Goal: Transaction & Acquisition: Register for event/course

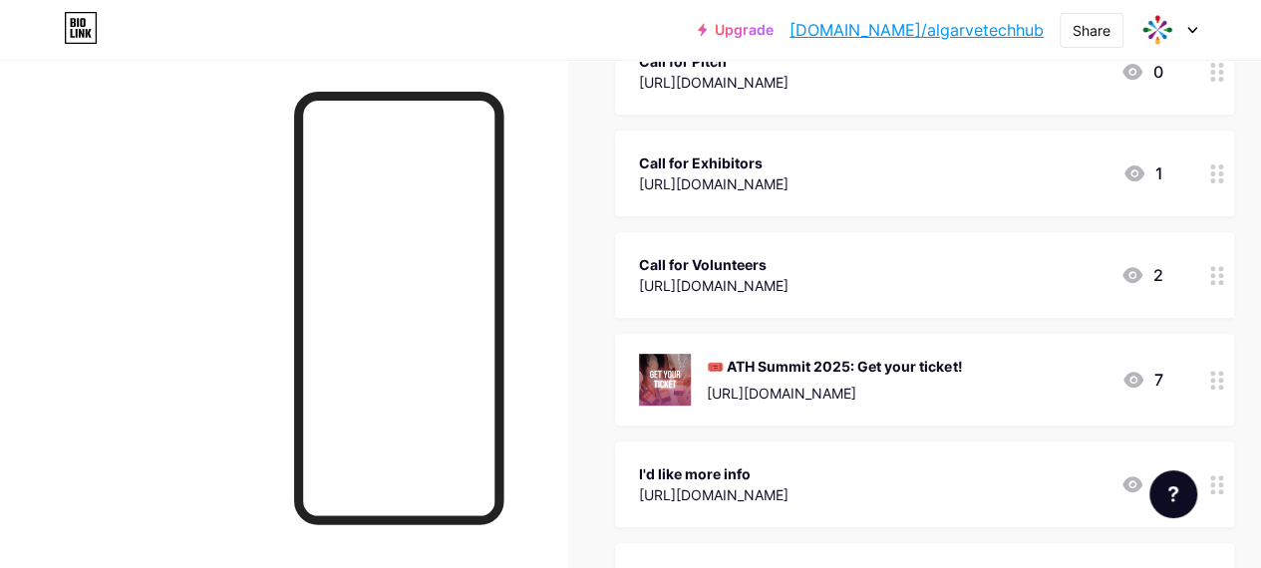
scroll to position [299, 0]
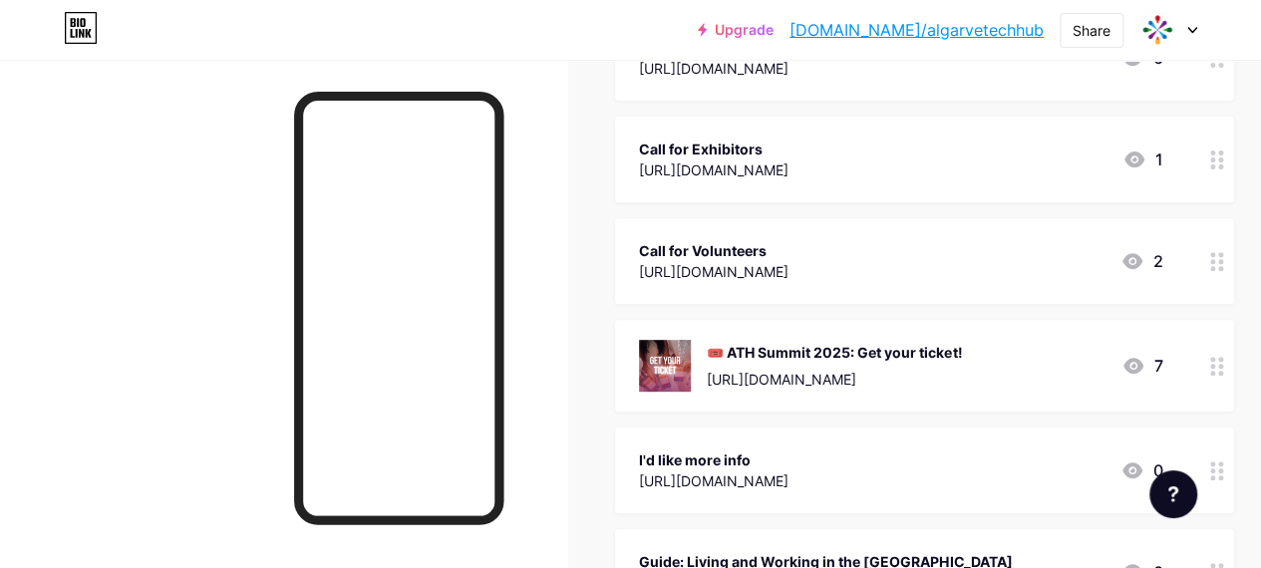
click at [962, 354] on div "🎟️ ATH Summit 2025: Get your ticket!" at bounding box center [834, 352] width 255 height 21
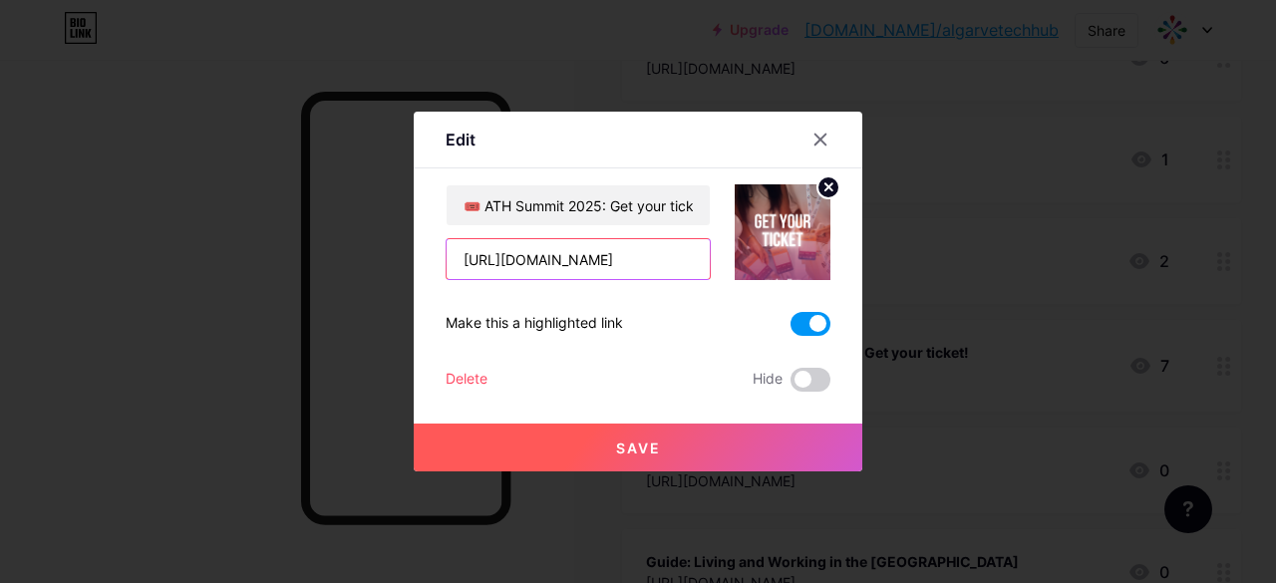
click at [626, 254] on input "[URL][DOMAIN_NAME]" at bounding box center [578, 259] width 263 height 40
click at [809, 141] on div at bounding box center [820, 140] width 36 height 36
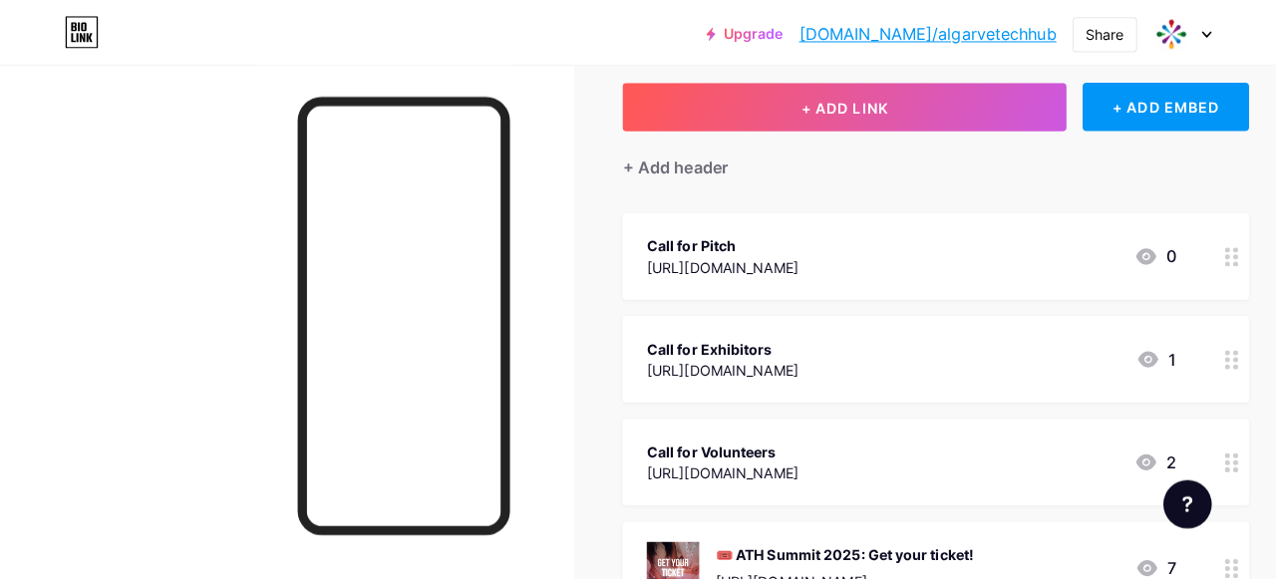
scroll to position [100, 0]
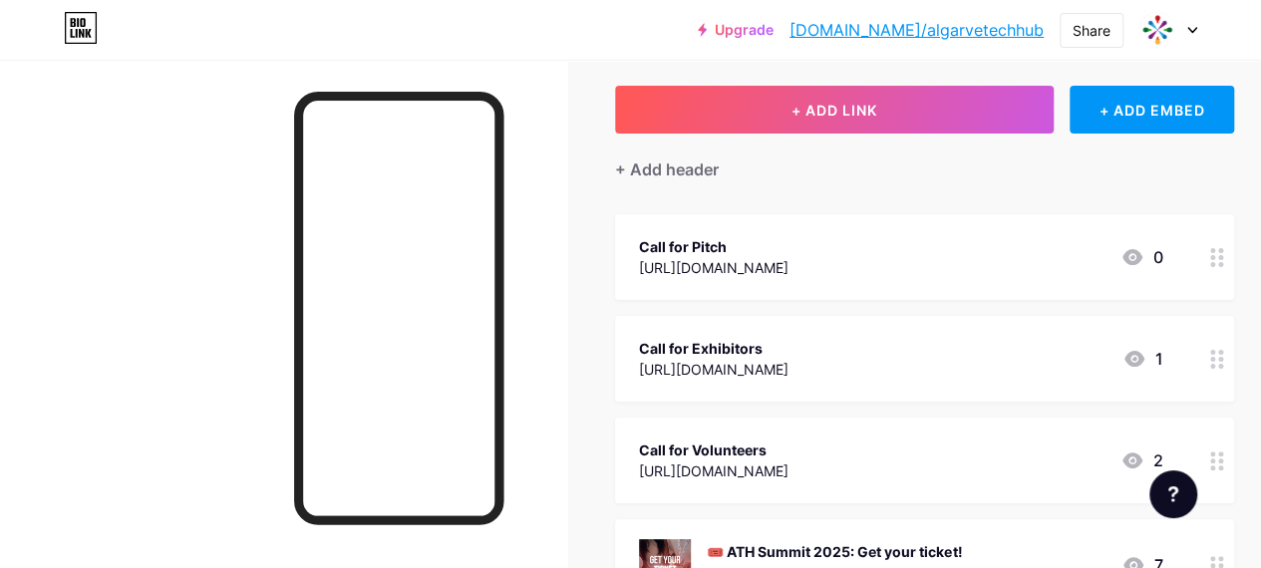
click at [788, 258] on div "[URL][DOMAIN_NAME]" at bounding box center [714, 267] width 150 height 21
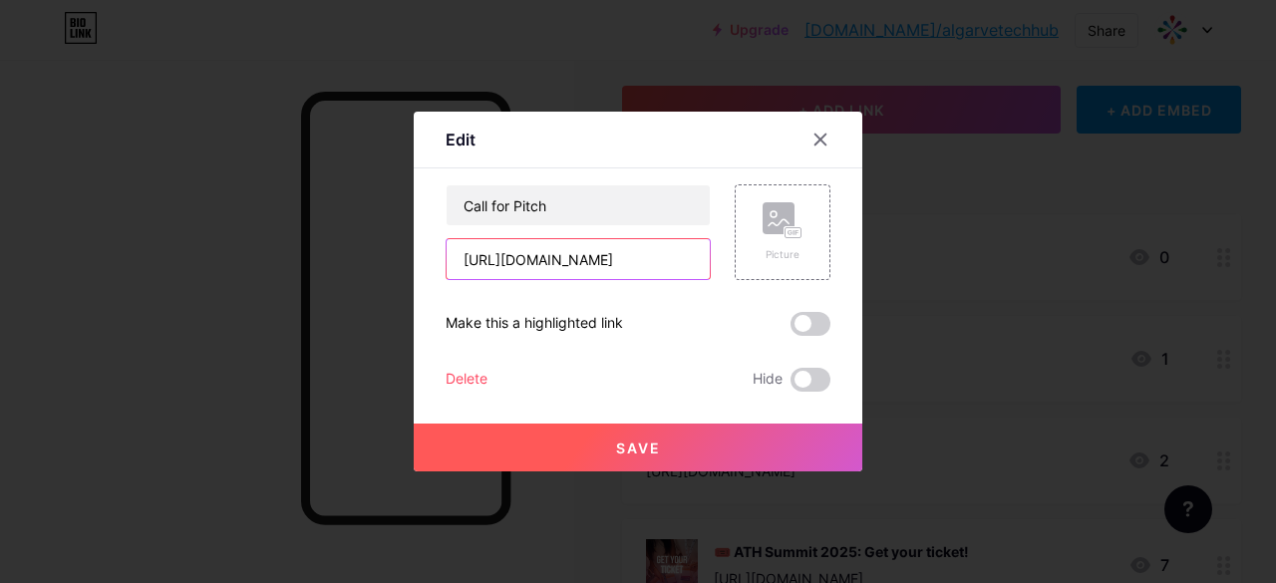
click at [649, 248] on input "[URL][DOMAIN_NAME]" at bounding box center [578, 259] width 263 height 40
click at [648, 248] on input "[URL][DOMAIN_NAME]" at bounding box center [578, 259] width 263 height 40
